Goal: Navigation & Orientation: Find specific page/section

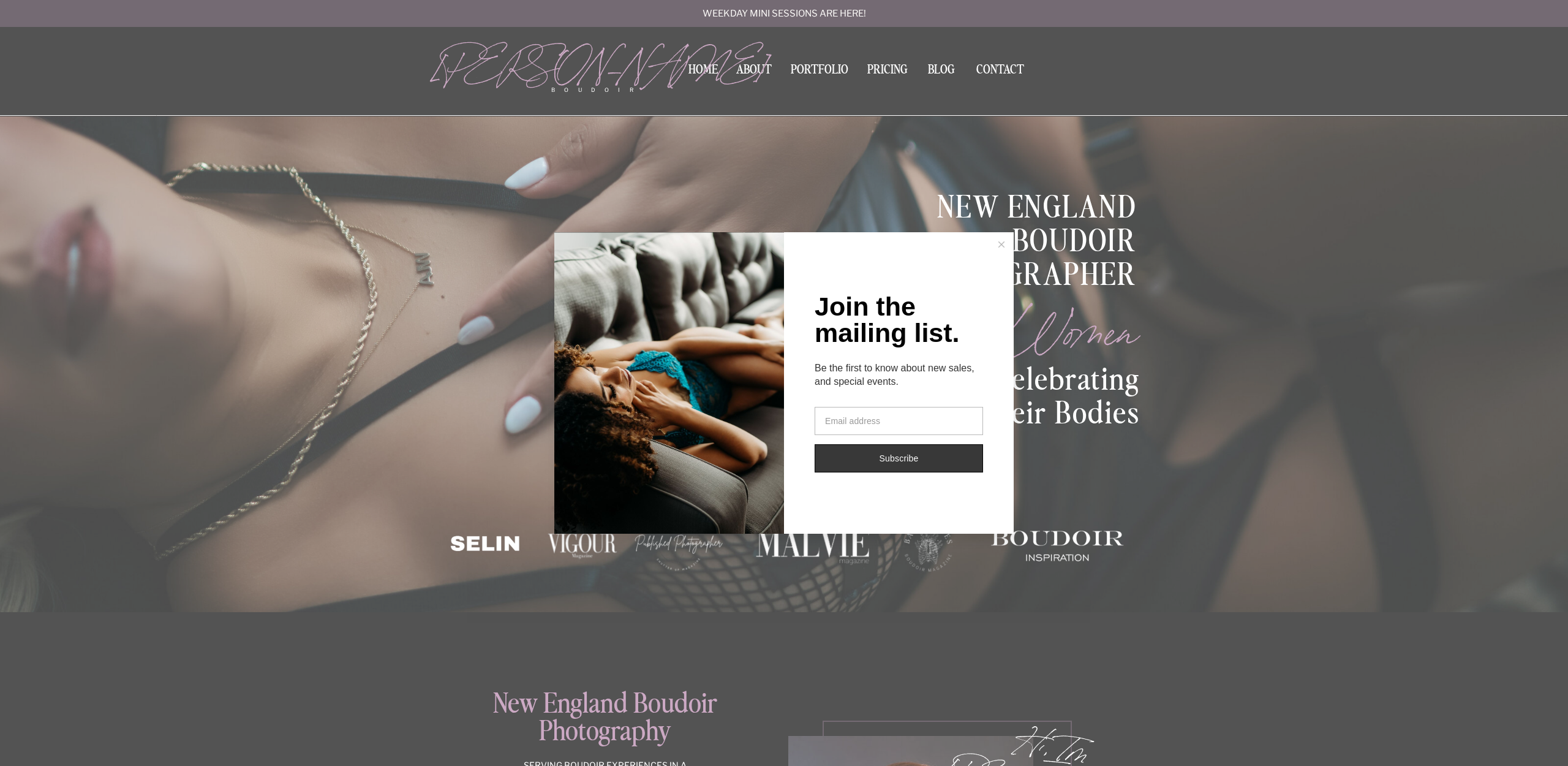
click at [1005, 243] on button at bounding box center [1001, 245] width 24 height 24
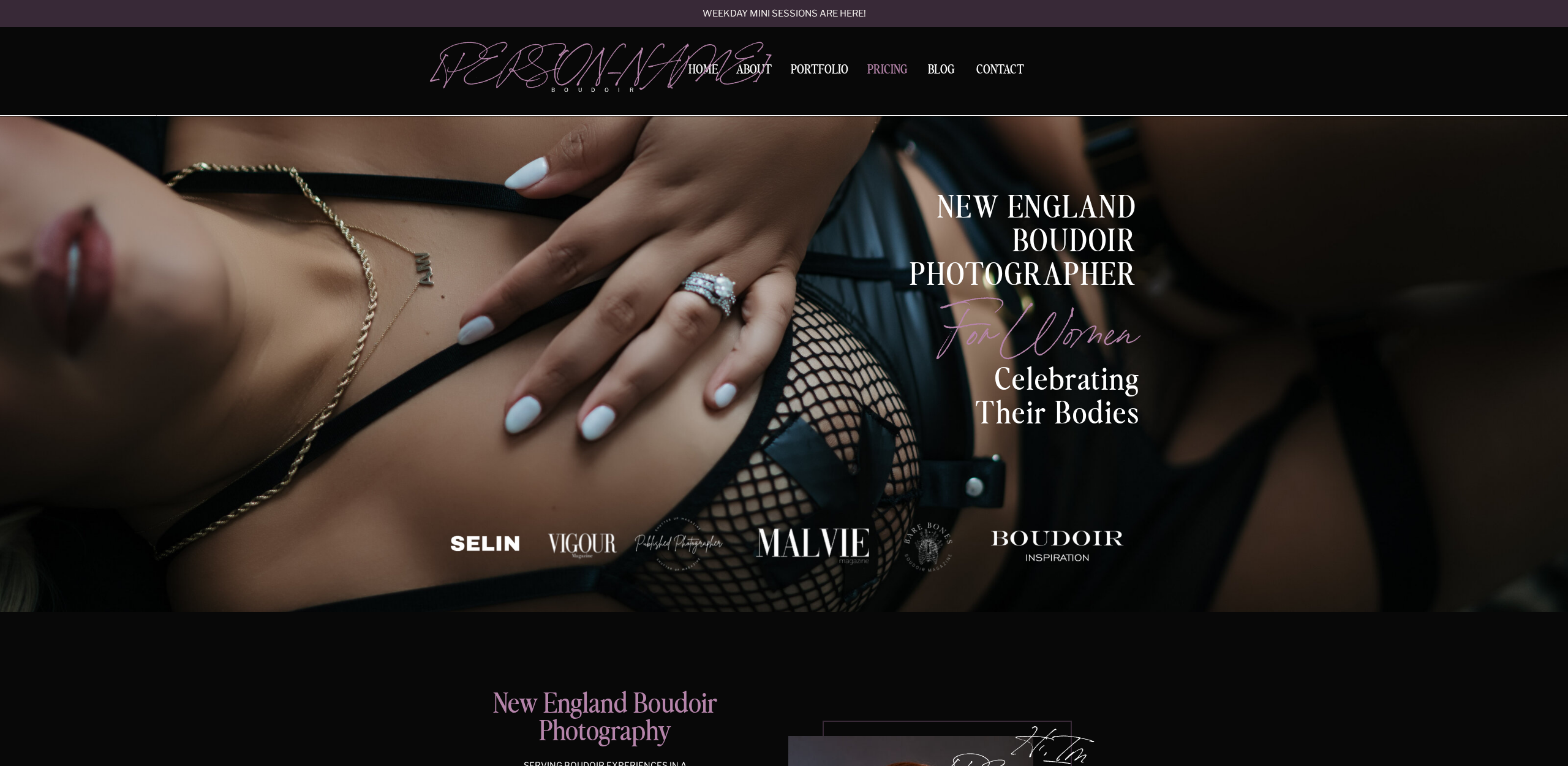
click at [887, 70] on nav "Pricing" at bounding box center [887, 72] width 47 height 16
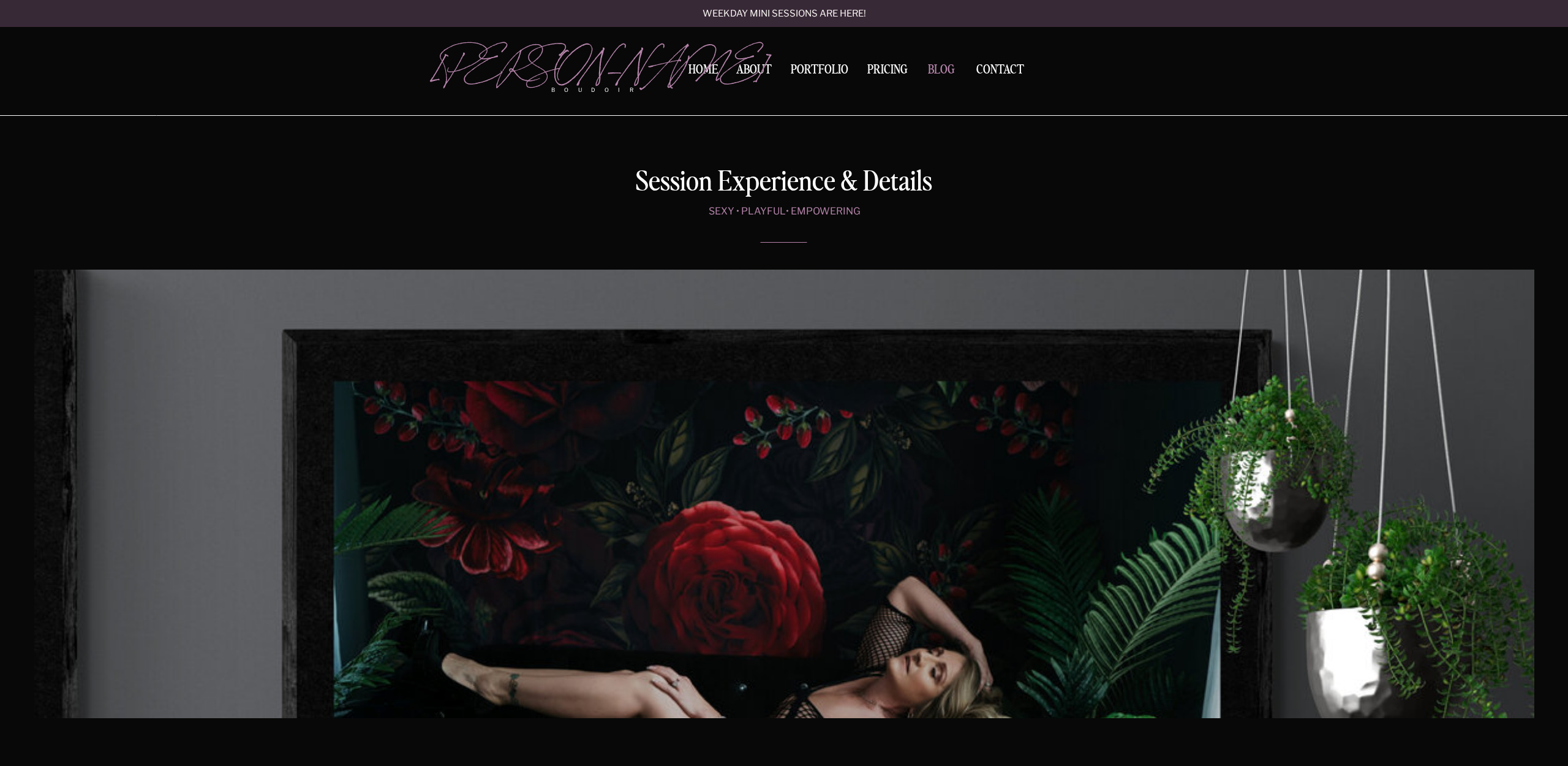
click at [941, 70] on nav "BLOG" at bounding box center [942, 69] width 38 height 11
click at [985, 71] on nav "Contact" at bounding box center [1000, 70] width 58 height 13
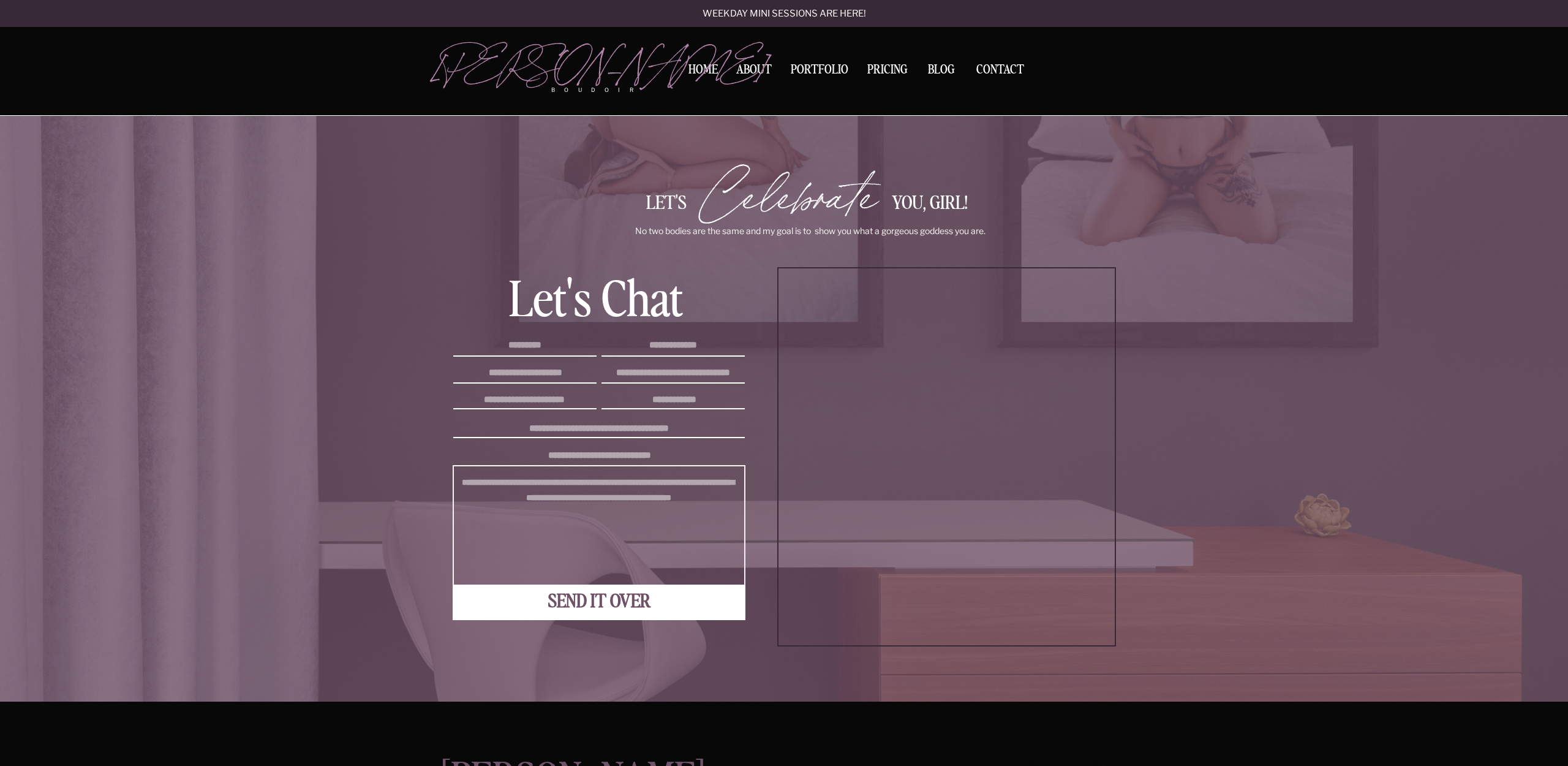
click at [704, 72] on nav "Home" at bounding box center [702, 70] width 39 height 13
